Goal: Task Accomplishment & Management: Use online tool/utility

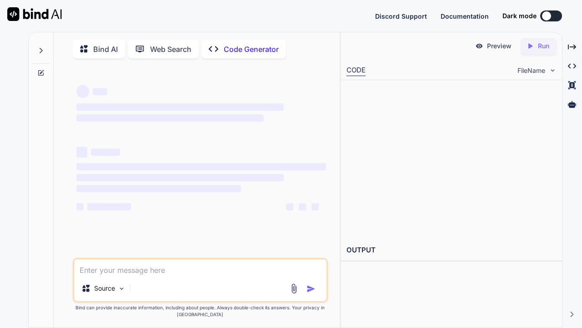
click at [548, 14] on div at bounding box center [546, 15] width 9 height 9
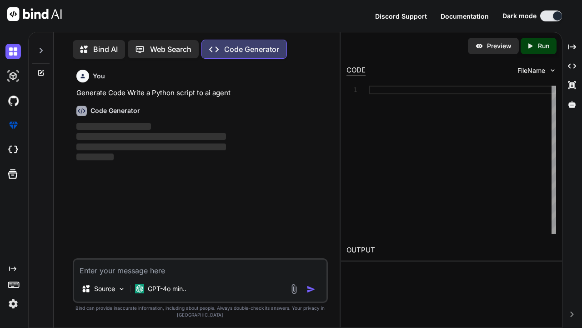
scroll to position [4, 0]
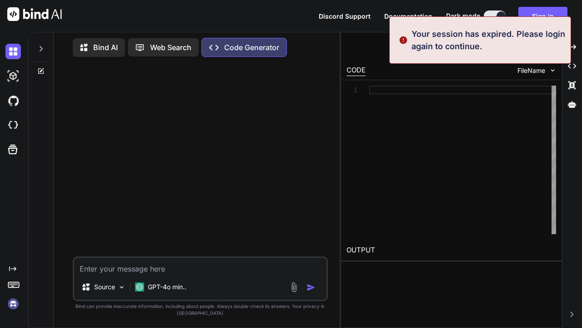
click at [531, 10] on button "Sign in" at bounding box center [543, 16] width 49 height 18
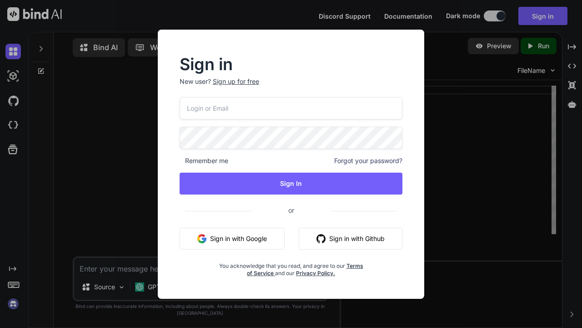
click at [279, 236] on button "Sign in with Google" at bounding box center [232, 239] width 105 height 22
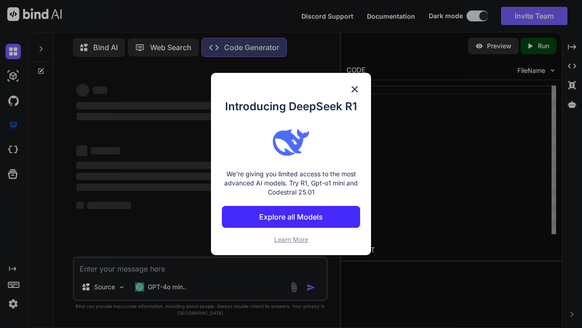
type textarea "x"
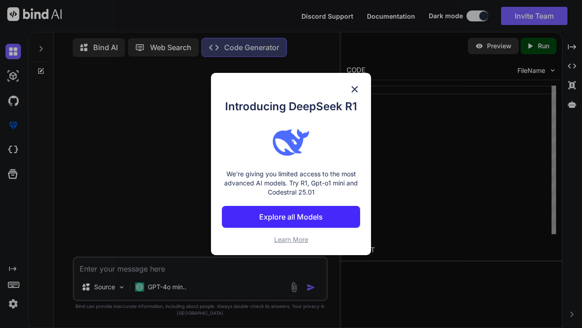
click at [279, 228] on button "Explore all Models" at bounding box center [291, 217] width 138 height 22
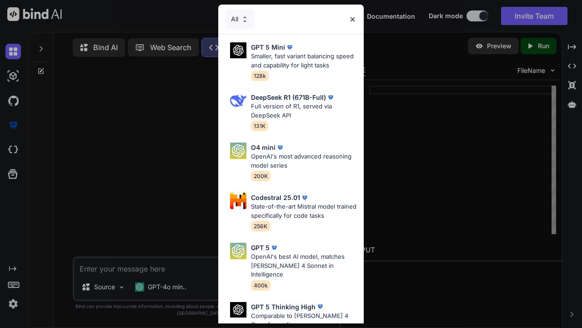
click at [279, 121] on div "DeepSeek R1 (671B-Full) Full version of R1, served via DeepSeek API 131K" at bounding box center [304, 111] width 106 height 38
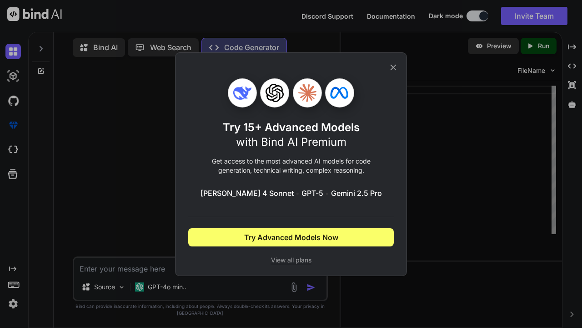
click at [372, 238] on button "Try Advanced Models Now" at bounding box center [291, 237] width 206 height 18
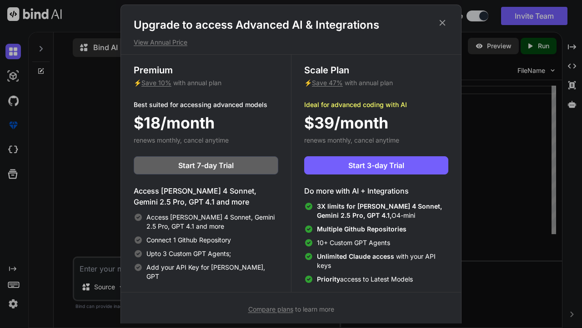
click at [441, 25] on icon at bounding box center [443, 23] width 10 height 10
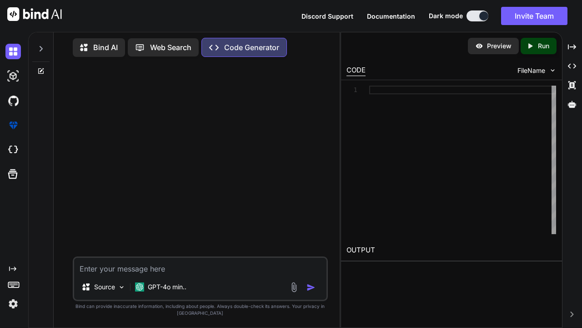
click at [201, 266] on textarea at bounding box center [200, 266] width 253 height 16
type textarea "a"
type textarea "x"
type textarea "ai"
type textarea "x"
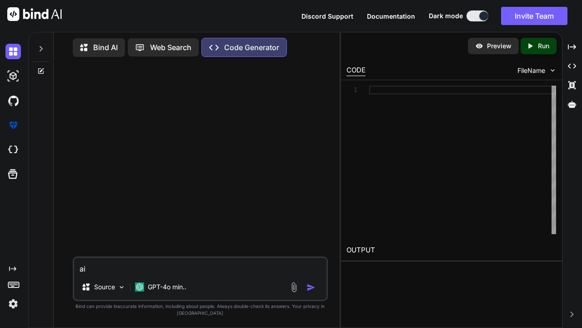
type textarea "ai"
type textarea "x"
type textarea "ai a"
type textarea "x"
type textarea "ai agent"
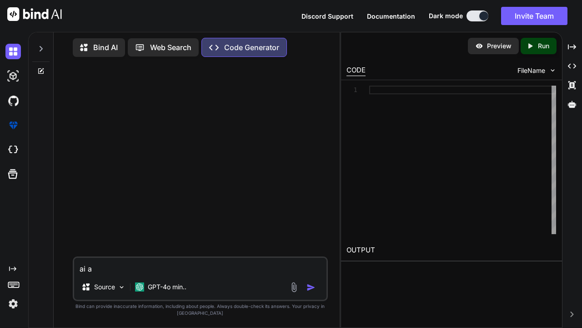
type textarea "x"
type textarea "ai agent"
click at [306, 289] on div at bounding box center [304, 287] width 30 height 10
click at [308, 288] on img "button" at bounding box center [311, 287] width 9 height 9
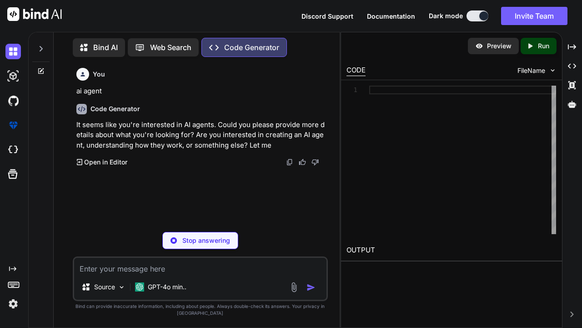
type textarea "x"
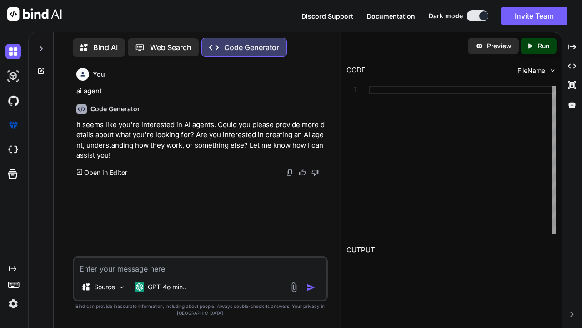
click at [179, 270] on textarea at bounding box center [200, 266] width 253 height 16
type textarea "c"
type textarea "x"
type textarea "cr"
type textarea "x"
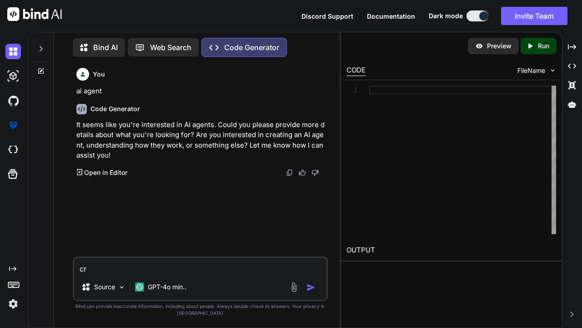
type textarea "cry"
type textarea "x"
type textarea "cr"
type textarea "x"
type textarea "cre"
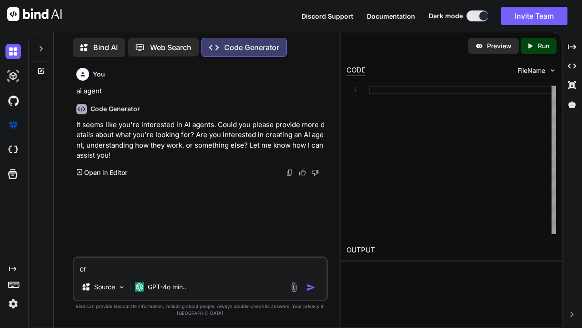
type textarea "x"
type textarea "crea"
type textarea "x"
type textarea "creat"
type textarea "x"
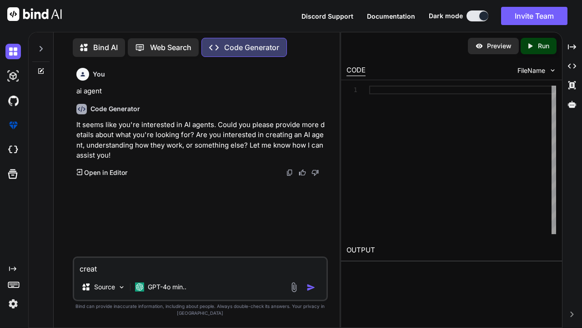
type textarea "creati"
type textarea "x"
type textarea "creatin"
type textarea "x"
type textarea "creating"
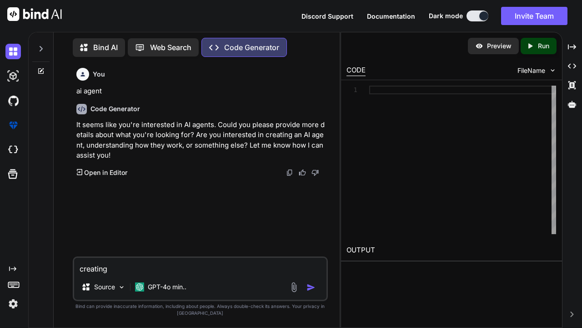
type textarea "x"
type textarea "creating"
type textarea "x"
type textarea "creating"
click at [308, 285] on img "button" at bounding box center [311, 287] width 9 height 9
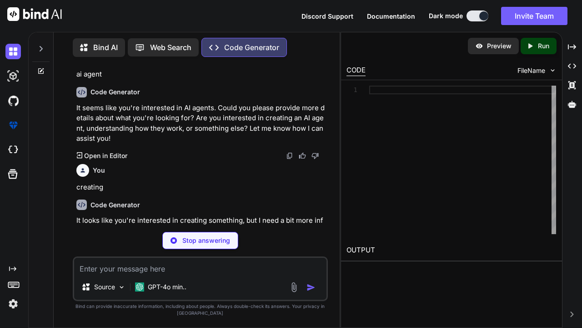
scroll to position [17, 0]
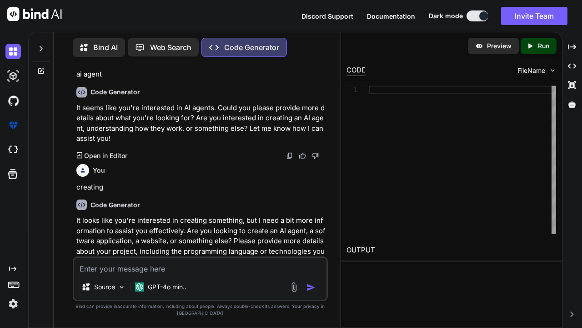
type textarea "x"
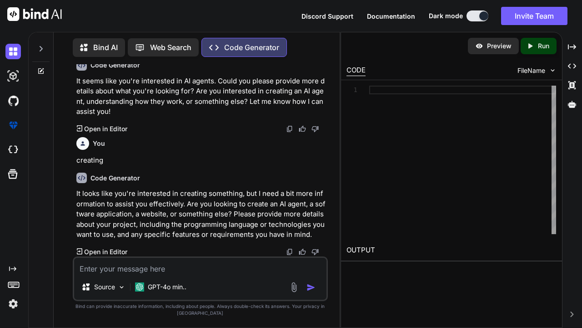
click at [184, 264] on textarea at bounding box center [200, 266] width 253 height 16
type textarea "a"
type textarea "x"
type textarea "an"
type textarea "x"
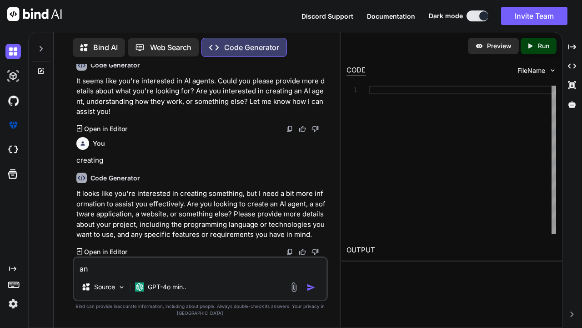
type textarea "an"
type textarea "x"
type textarea "an a"
type textarea "x"
type textarea "an ai"
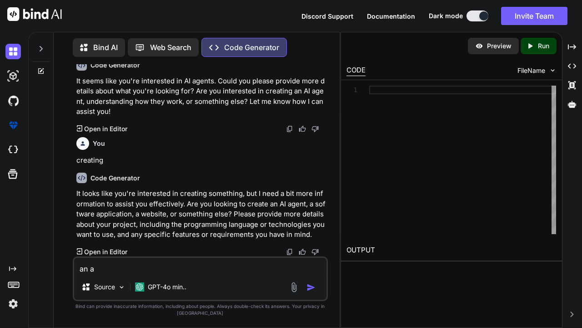
type textarea "x"
type textarea "an ai"
type textarea "x"
type textarea "an ai a"
type textarea "x"
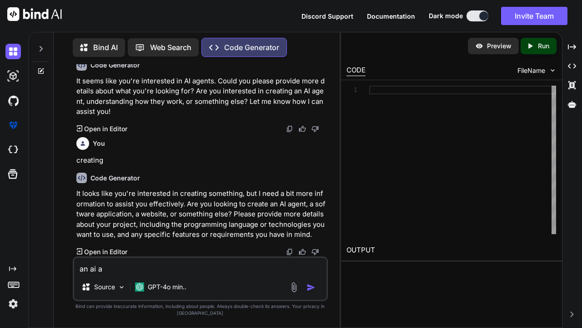
type textarea "an ai agent"
type textarea "x"
type textarea "an ai agent"
type textarea "x"
type textarea "an ai agent l"
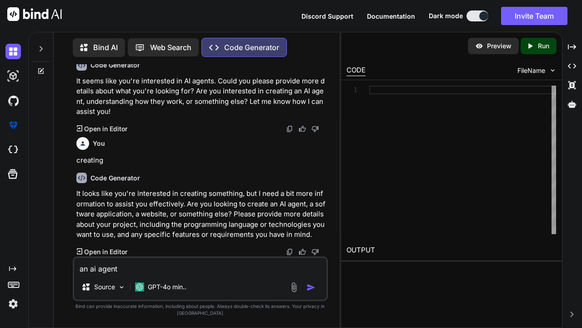
type textarea "x"
type textarea "an ai agent li"
type textarea "x"
type textarea "an ai agent lik"
type textarea "x"
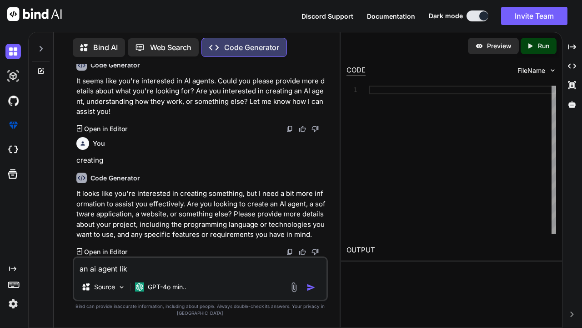
type textarea "an ai agent like"
type textarea "x"
type textarea "an ai agent like"
type textarea "x"
type textarea "an ai agent like s"
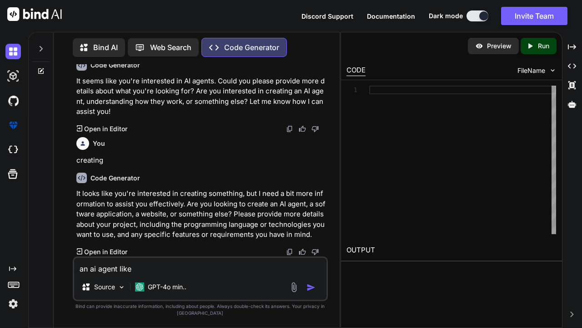
type textarea "x"
type textarea "an ai agent like si"
type textarea "x"
type textarea "an ai agent like sir"
type textarea "x"
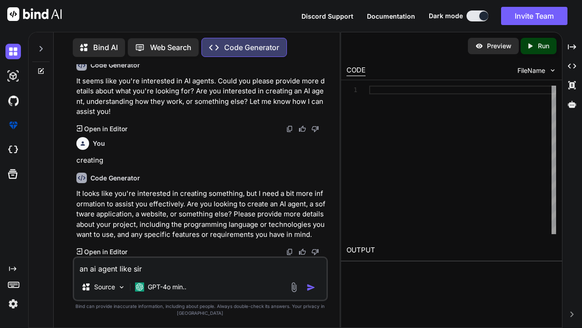
type textarea "an ai agent like [PERSON_NAME]"
type textarea "x"
type textarea "an ai agent like [PERSON_NAME]"
click at [314, 288] on img "button" at bounding box center [311, 287] width 9 height 9
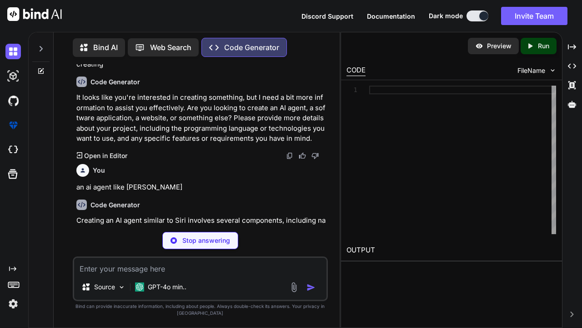
scroll to position [140, 0]
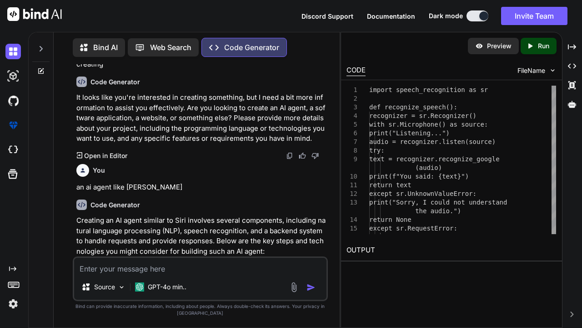
type textarea "x"
type textarea "print(f"You said: {text}") return text except sr.UnknownValueError: print("Sorr…"
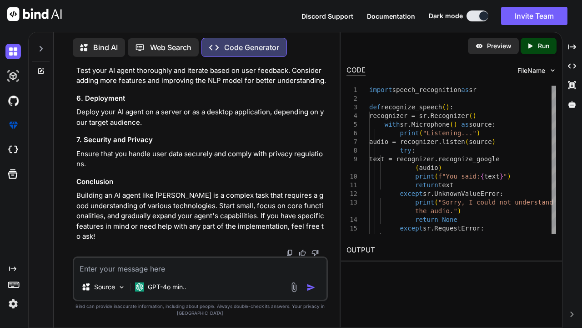
scroll to position [1306, 0]
click at [538, 48] on p "Run" at bounding box center [543, 45] width 11 height 9
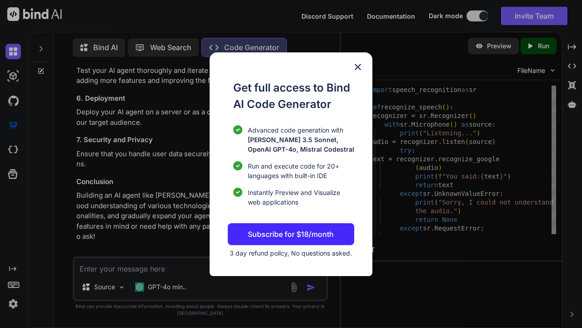
click at [354, 64] on img at bounding box center [358, 66] width 11 height 11
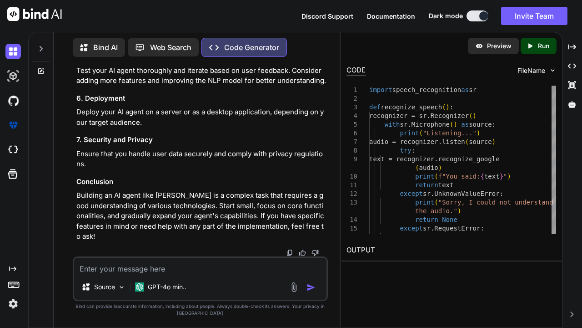
click at [168, 50] on p "Web Search" at bounding box center [170, 47] width 41 height 11
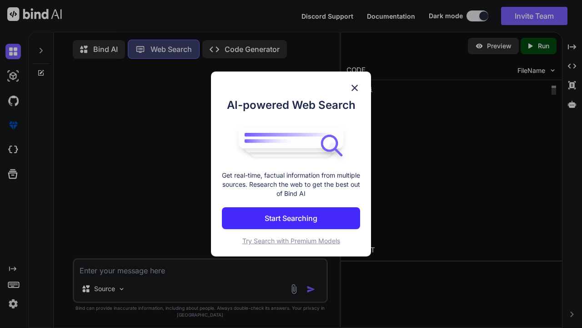
scroll to position [4, 0]
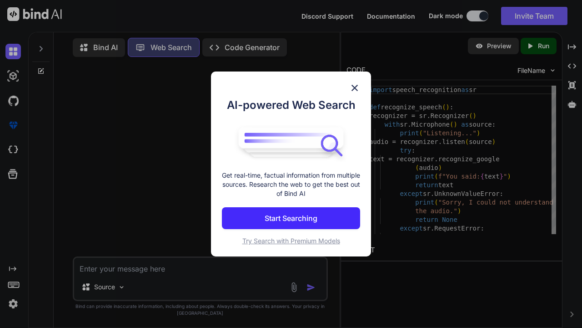
click at [315, 221] on p "Start Searching" at bounding box center [291, 218] width 53 height 11
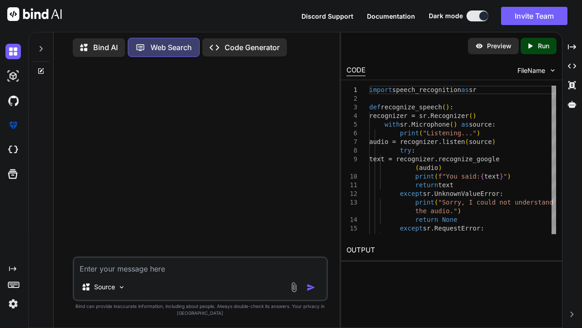
click at [102, 51] on div "Bind AI" at bounding box center [99, 47] width 52 height 19
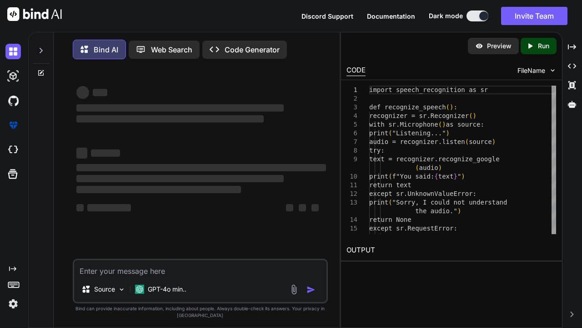
type textarea "x"
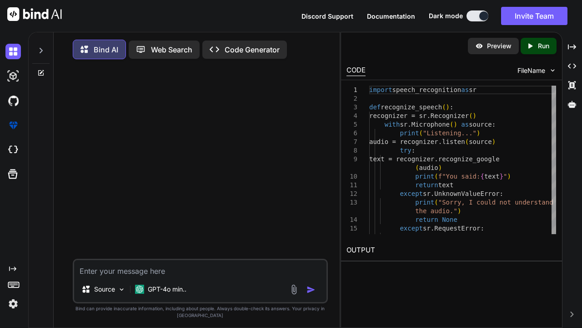
click at [403, 15] on span "Documentation" at bounding box center [391, 16] width 48 height 8
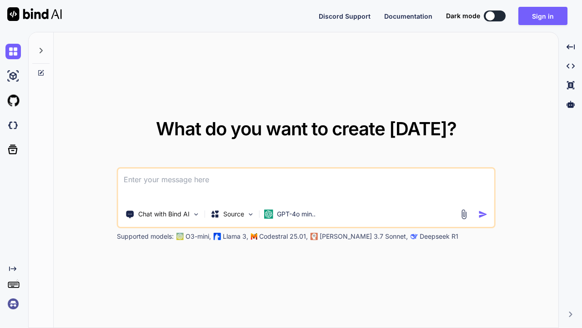
type textarea "x"
click at [301, 177] on textarea at bounding box center [306, 185] width 376 height 34
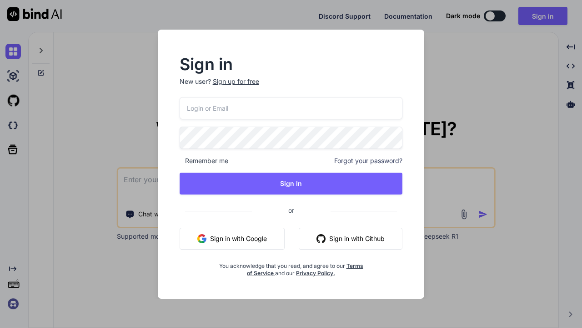
click at [245, 233] on button "Sign in with Google" at bounding box center [232, 239] width 105 height 22
click at [245, 237] on button "Sign in with Google" at bounding box center [232, 239] width 105 height 22
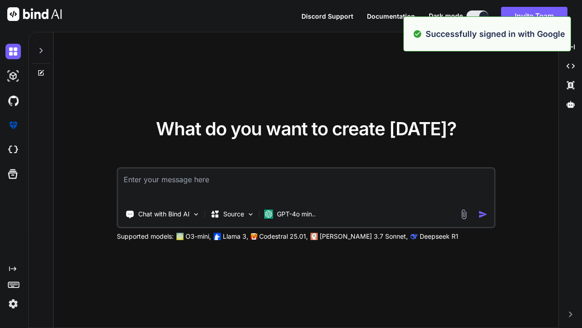
type textarea "x"
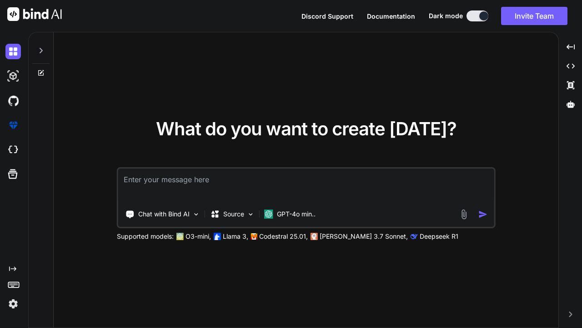
click at [283, 182] on textarea at bounding box center [306, 185] width 376 height 34
type textarea "a"
type textarea "x"
type textarea "ai"
type textarea "x"
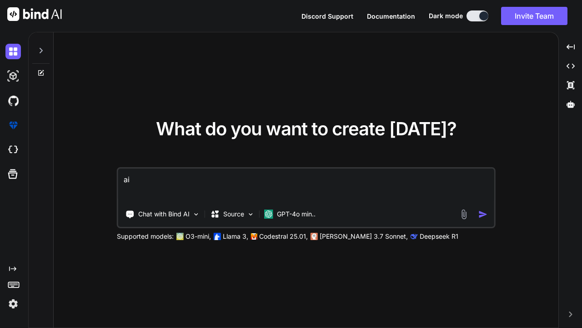
type textarea "ai"
type textarea "x"
type textarea "ai a"
type textarea "x"
type textarea "ai ag"
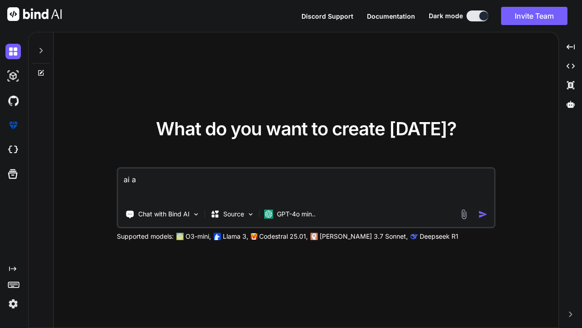
type textarea "x"
type textarea "ai age"
type textarea "x"
type textarea "ai agen"
type textarea "x"
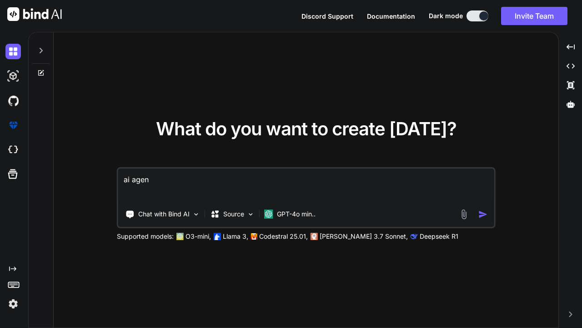
type textarea "ai agent"
type textarea "x"
type textarea "ai agent"
click at [481, 214] on img "button" at bounding box center [483, 214] width 10 height 10
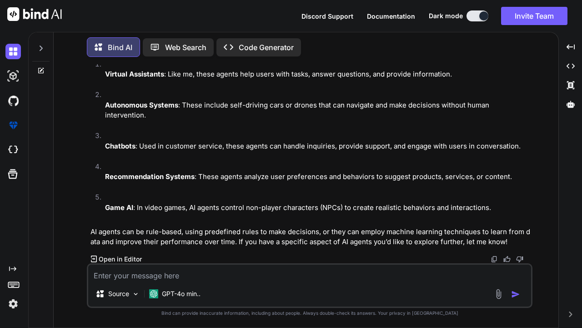
scroll to position [83, 0]
click at [93, 260] on icon "Created with Pixso." at bounding box center [94, 258] width 6 height 6
click at [93, 258] on icon at bounding box center [94, 258] width 6 height 6
click at [131, 258] on p "Open in Editor" at bounding box center [120, 258] width 43 height 9
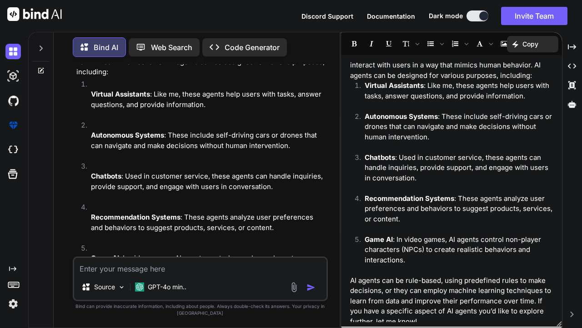
scroll to position [0, 0]
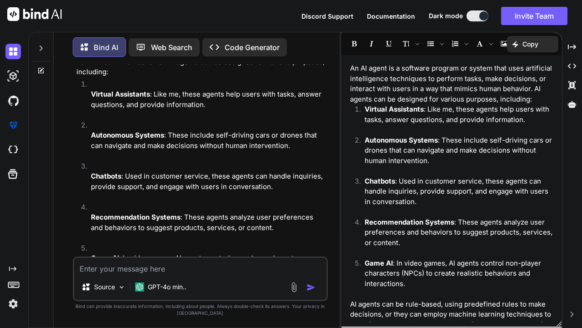
click at [540, 16] on button "Invite Team" at bounding box center [534, 16] width 66 height 18
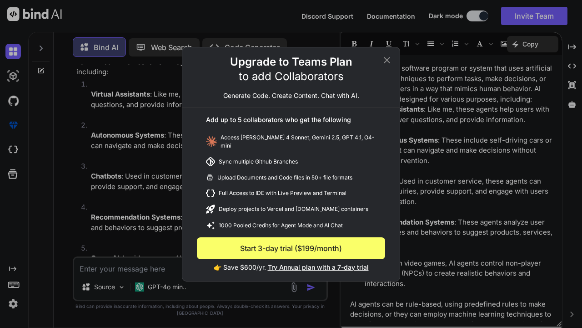
click at [447, 16] on div "Upgrade to Teams Plan to add Collaborators Generate Code. Create Content. Chat …" at bounding box center [291, 164] width 582 height 328
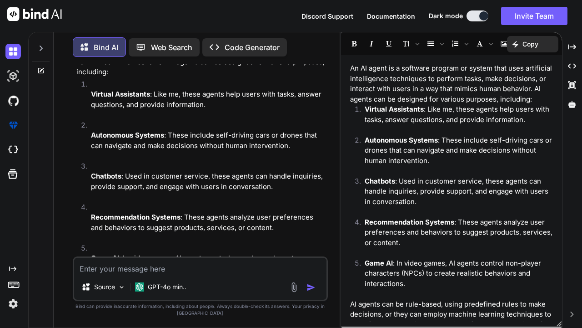
click at [12, 80] on img at bounding box center [12, 75] width 15 height 15
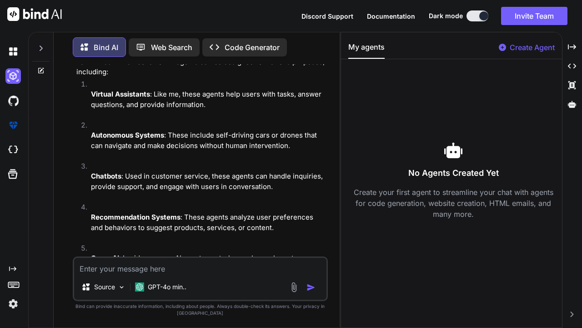
click at [525, 48] on p "Create Agent" at bounding box center [532, 47] width 45 height 11
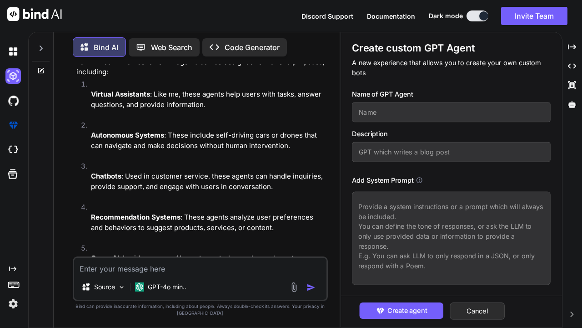
click at [525, 107] on input "text" at bounding box center [452, 112] width 199 height 20
type textarea "x"
type input "t"
type textarea "x"
type input "te"
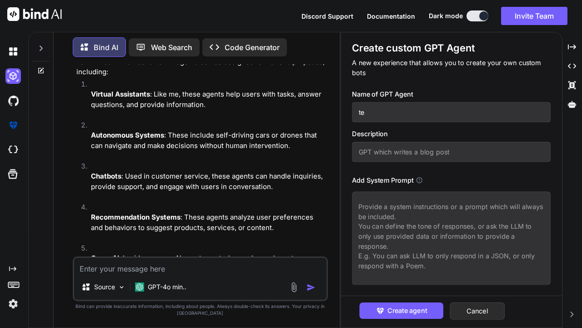
type textarea "x"
type input "ted"
click at [525, 147] on input "text" at bounding box center [452, 152] width 199 height 20
type textarea "x"
type input "c"
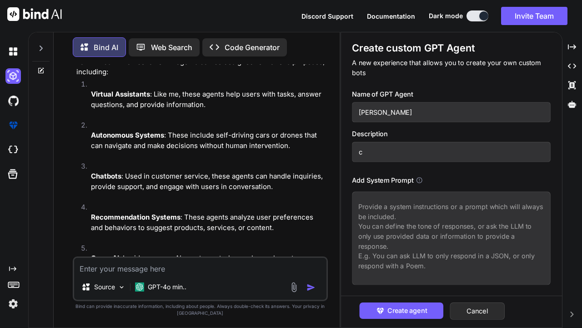
type textarea "x"
type input "ca"
type textarea "x"
type input "cal"
type textarea "x"
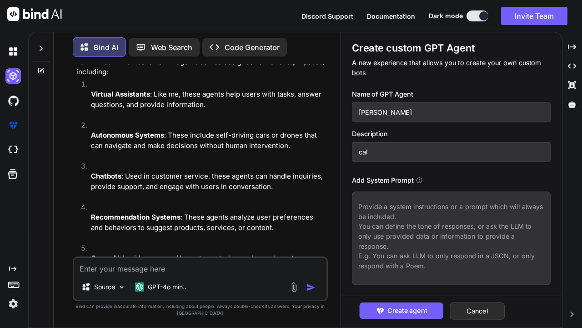
type input "call"
type textarea "x"
type input "calli"
type textarea "x"
type input "callin"
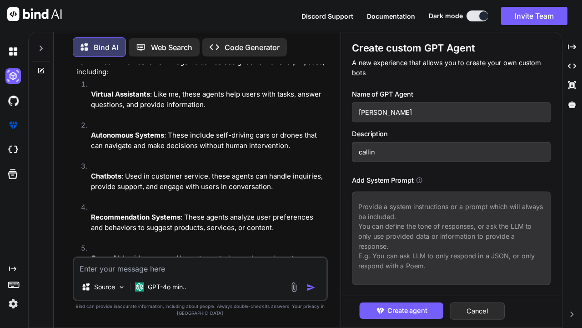
type textarea "x"
type input "calling"
type textarea "x"
type input "calling"
type textarea "x"
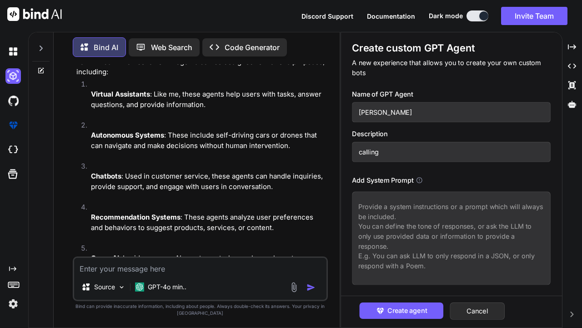
type input "calling a"
type textarea "x"
type input "calling agent"
type textarea "x"
type input "calling agents"
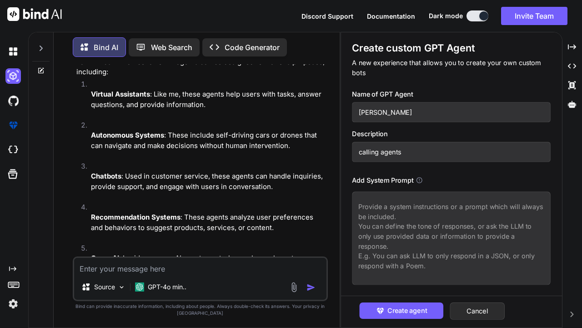
click at [414, 311] on span "Create agent" at bounding box center [408, 310] width 40 height 10
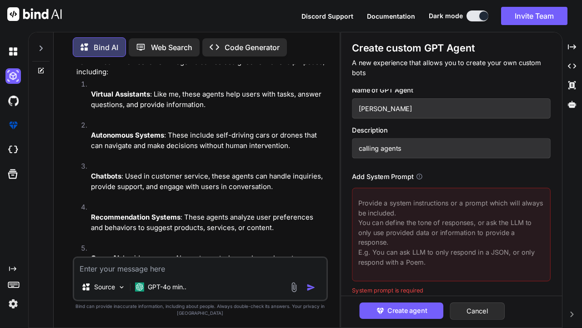
scroll to position [5, 0]
click at [531, 199] on textarea at bounding box center [452, 233] width 199 height 93
type textarea "x"
type textarea "d"
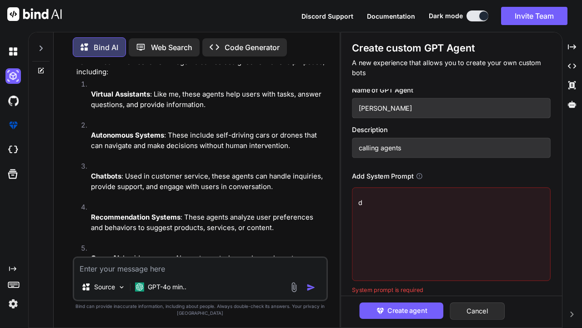
type textarea "x"
type textarea "do"
type textarea "x"
type textarea "do"
type textarea "x"
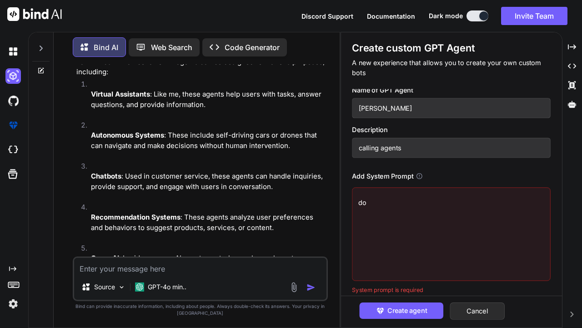
type textarea "do n"
type textarea "x"
type textarea "do no"
type textarea "x"
type textarea "do not"
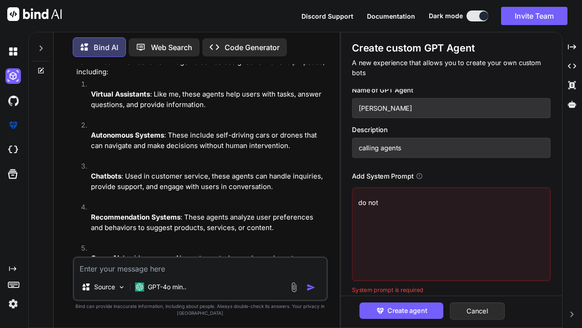
type textarea "x"
type textarea "do not"
type textarea "x"
type textarea "do not a"
type textarea "x"
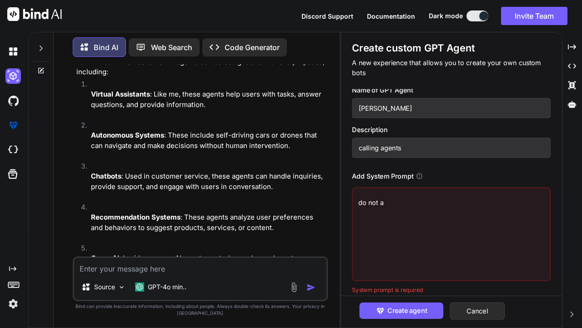
type textarea "do not an"
type textarea "x"
type textarea "do not ans"
type textarea "x"
type textarea "do not anse"
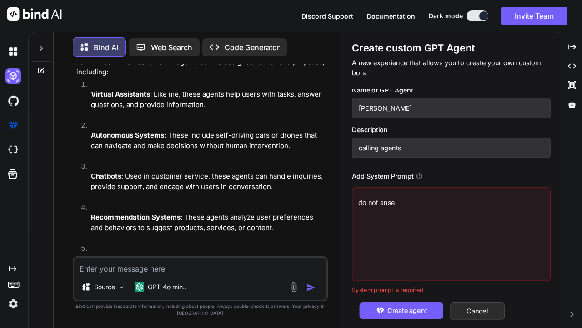
type textarea "x"
type textarea "do not ans"
type textarea "x"
type textarea "do not answer"
type textarea "x"
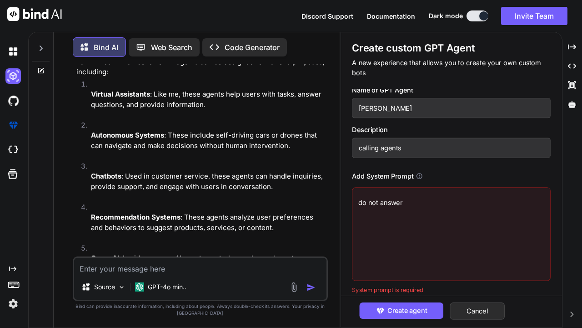
type textarea "do not answer"
type textarea "x"
type textarea "do not answer b"
type textarea "x"
type textarea "do not answer ba"
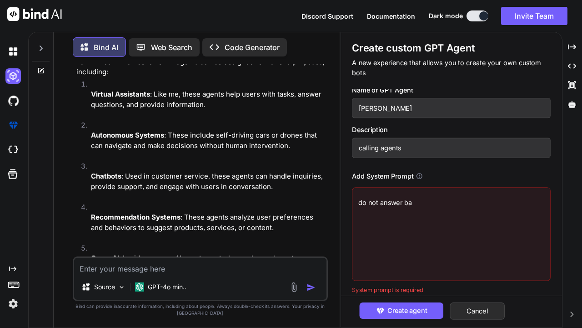
type textarea "x"
type textarea "do not answer bad"
type textarea "x"
type textarea "do not answer bad"
type textarea "x"
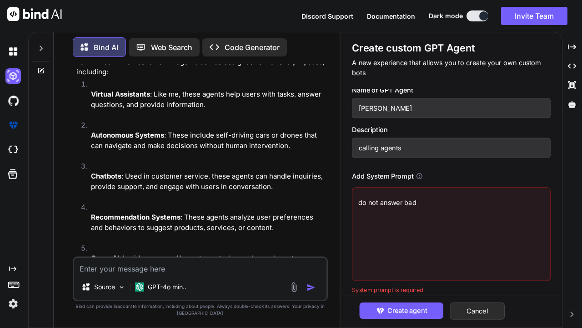
type textarea "do not answer bad q"
type textarea "x"
type textarea "do not answer bad questions"
click at [401, 315] on button "Create agent" at bounding box center [402, 310] width 84 height 16
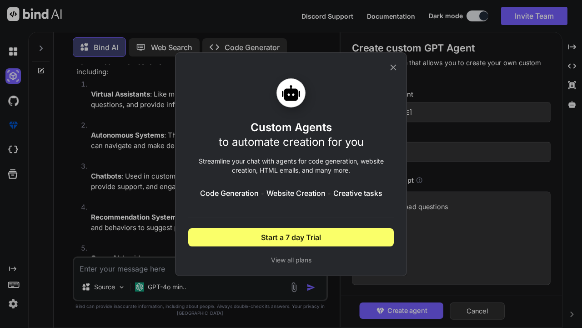
type textarea "x"
click at [345, 240] on button "Start a 7 day Trial" at bounding box center [291, 237] width 206 height 18
